Goal: Information Seeking & Learning: Learn about a topic

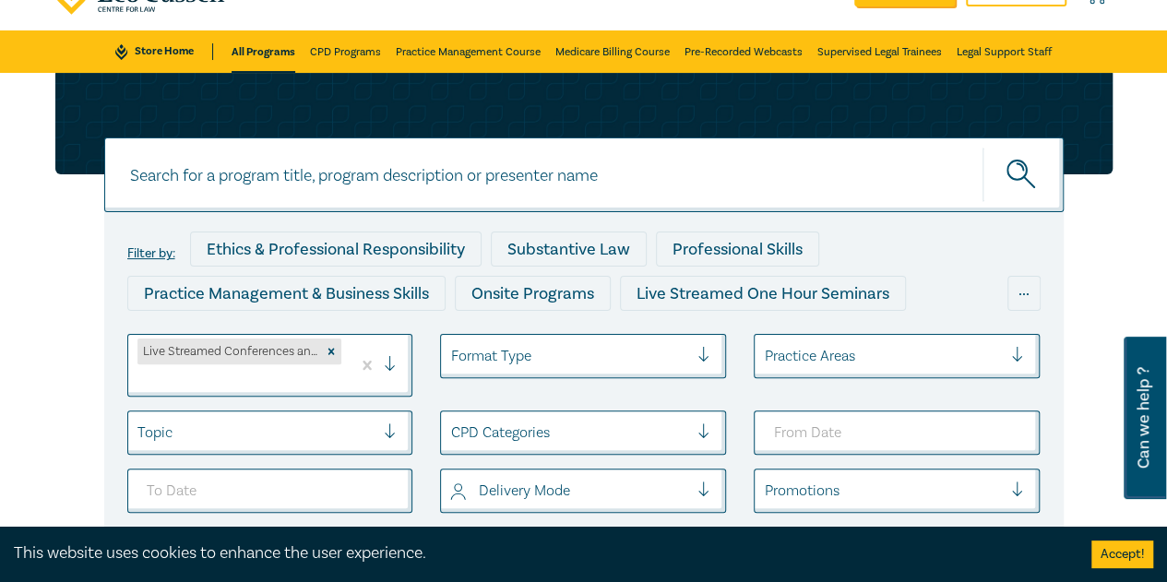
scroll to position [277, 0]
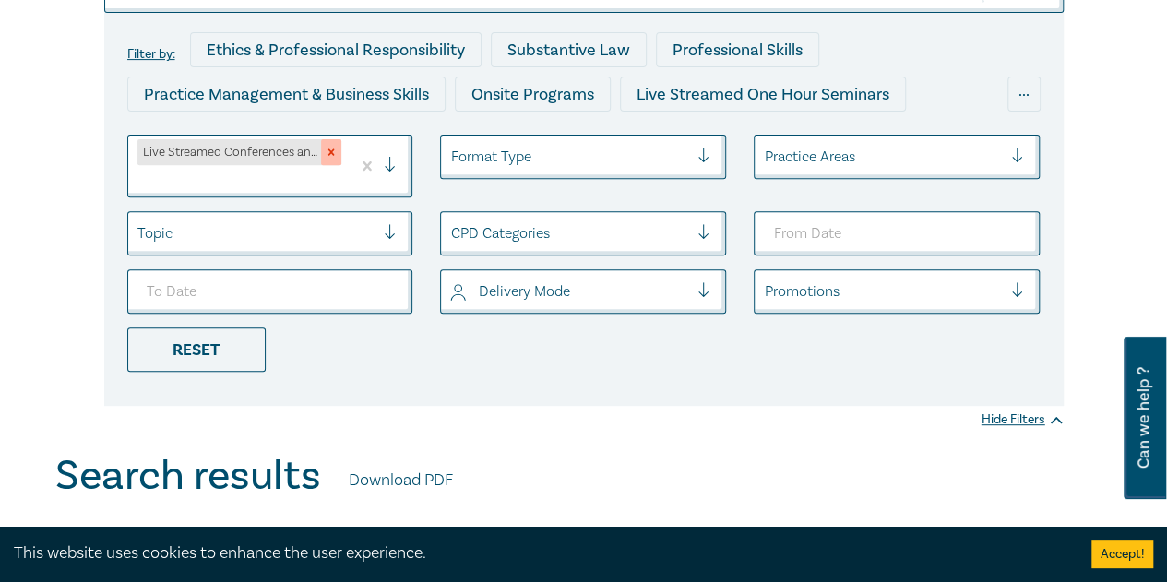
click at [338, 159] on div "Remove Live Streamed Conferences and Intensives" at bounding box center [331, 152] width 20 height 26
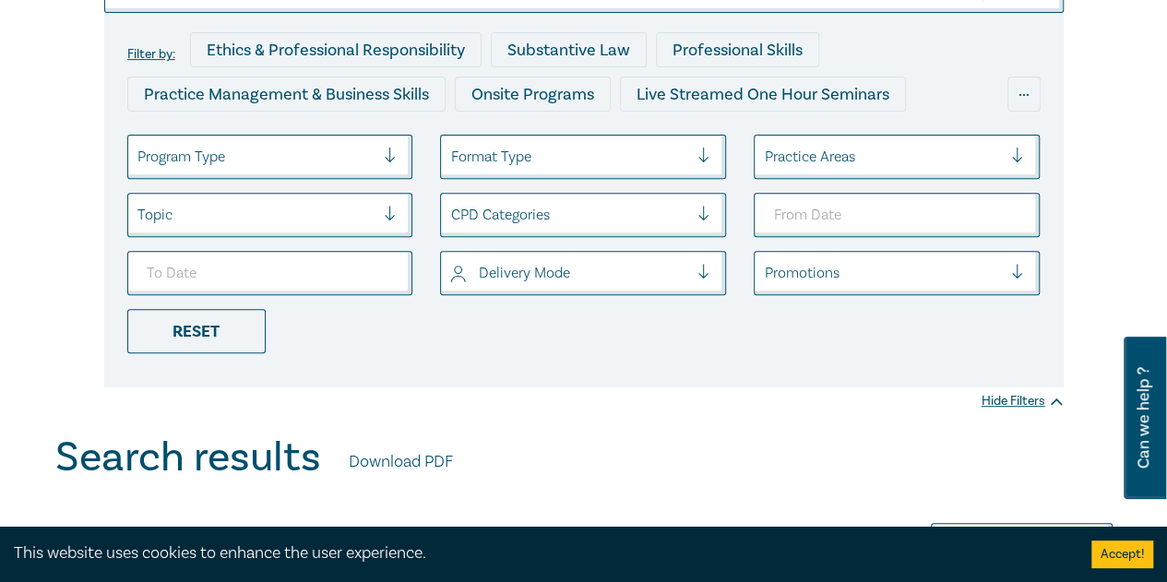
click at [265, 155] on div at bounding box center [256, 157] width 238 height 24
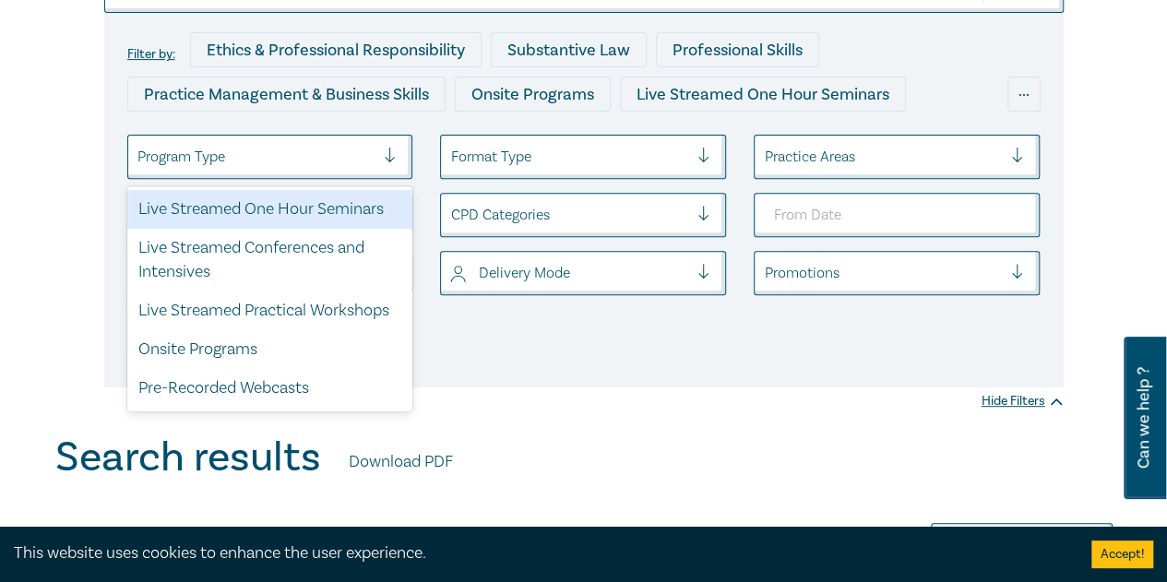
click at [286, 197] on div "Live Streamed One Hour Seminars" at bounding box center [270, 209] width 286 height 39
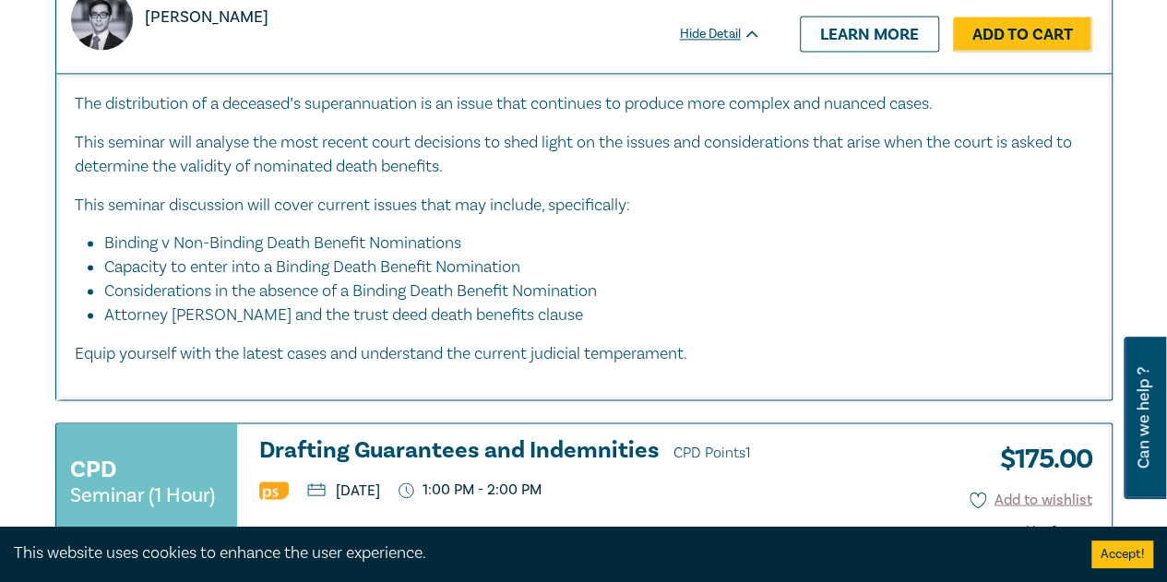
scroll to position [5074, 0]
